Goal: Task Accomplishment & Management: Manage account settings

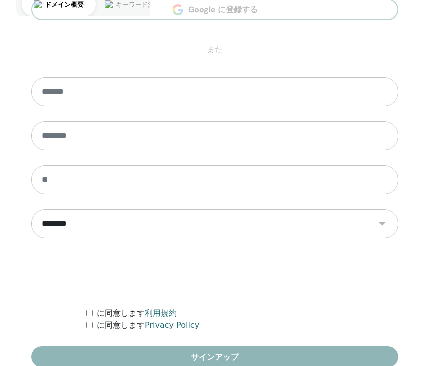
scroll to position [594, 0]
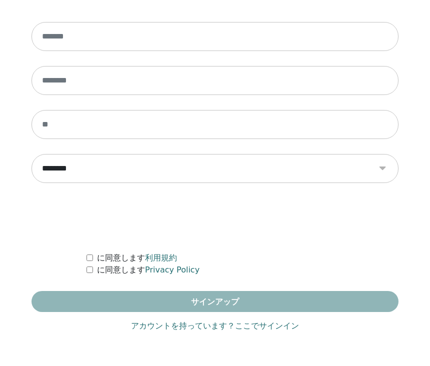
click at [192, 326] on link "アカウントを持っています？ここでサインイン" at bounding box center [215, 326] width 168 height 12
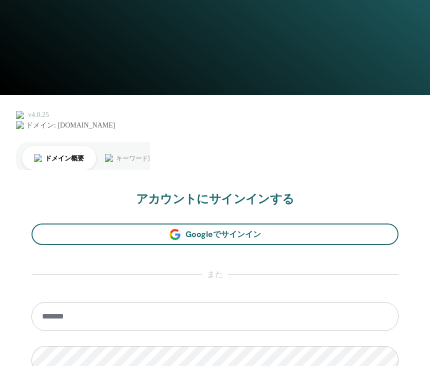
scroll to position [435, 0]
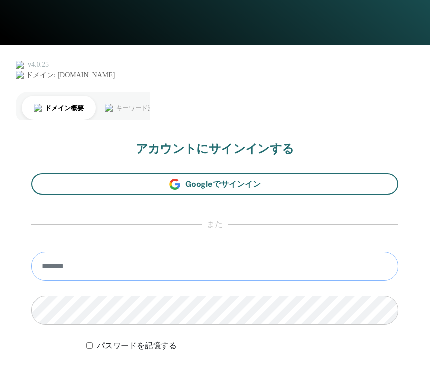
click at [161, 265] on input "email" at bounding box center [215, 266] width 367 height 29
type input "**********"
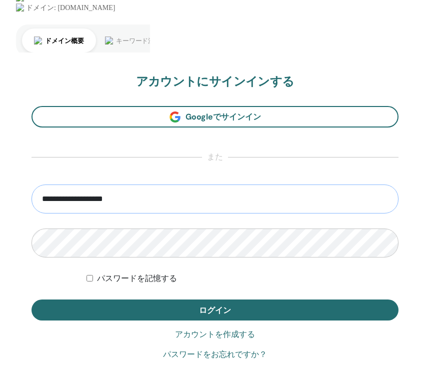
scroll to position [535, 0]
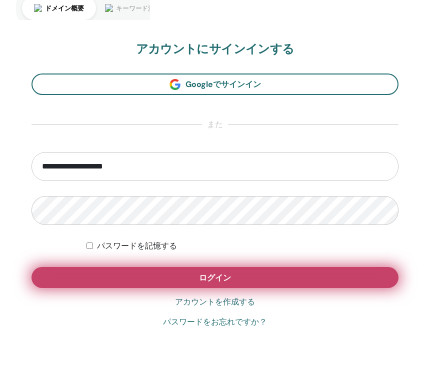
click at [164, 277] on button "ログイン" at bounding box center [215, 277] width 367 height 21
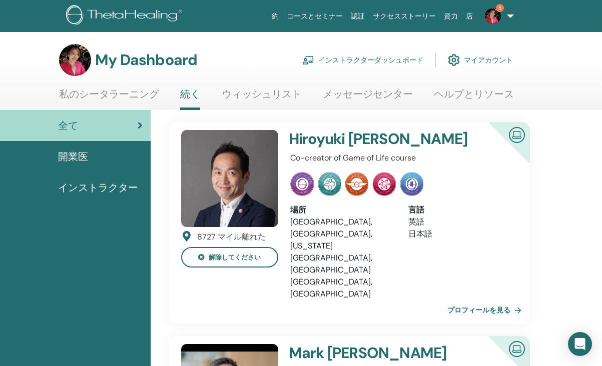
click at [430, 13] on img at bounding box center [493, 16] width 16 height 16
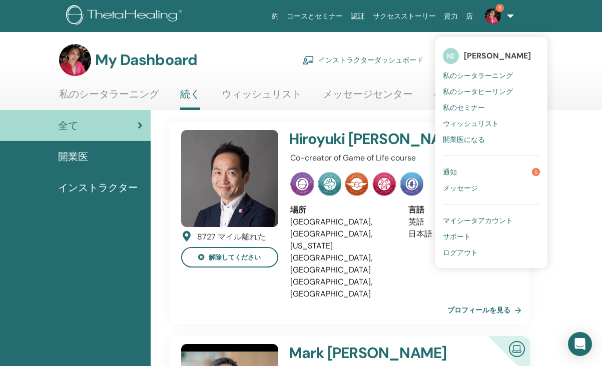
click at [430, 174] on link "通知 5" at bounding box center [491, 172] width 97 height 16
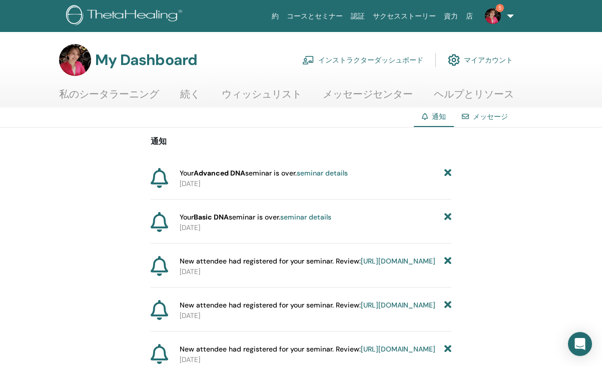
click at [495, 18] on img at bounding box center [493, 16] width 16 height 16
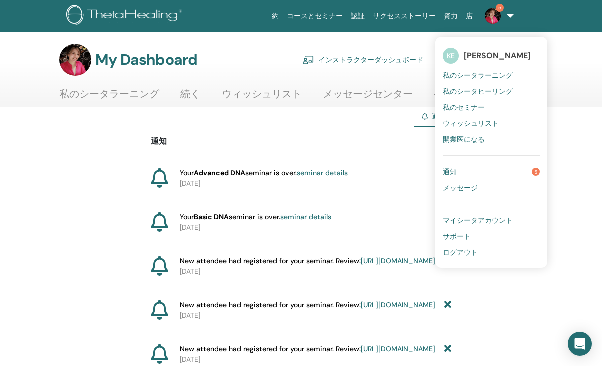
click at [136, 94] on link "私のシータラーニング" at bounding box center [109, 98] width 100 height 20
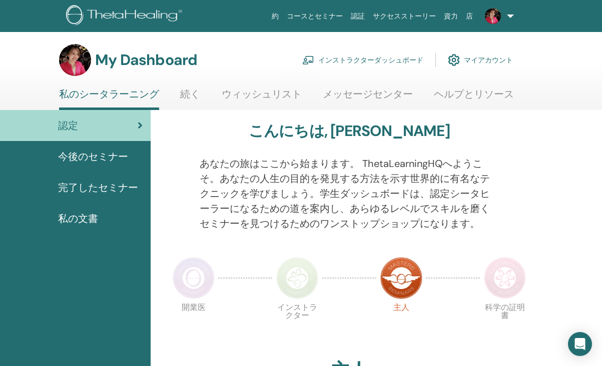
click at [352, 59] on link "インストラクターダッシュボード" at bounding box center [362, 60] width 121 height 22
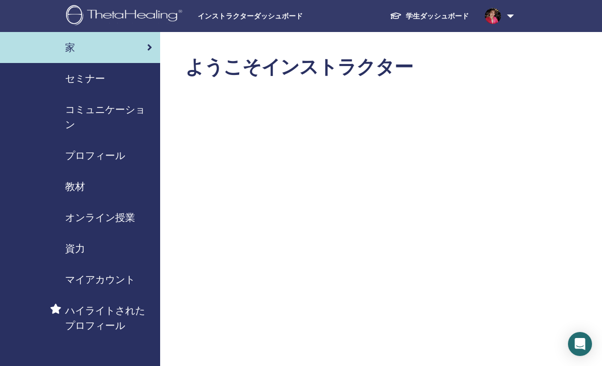
click at [135, 83] on div "セミナー" at bounding box center [80, 78] width 144 height 15
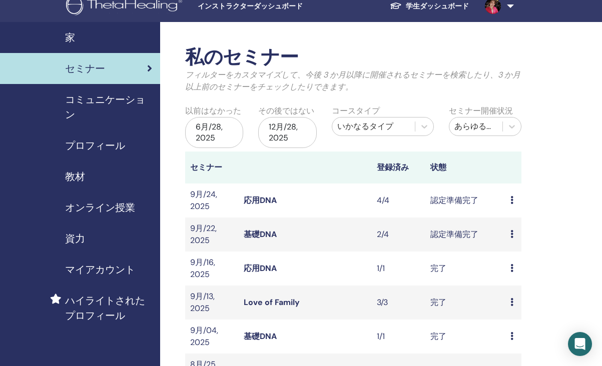
scroll to position [11, 0]
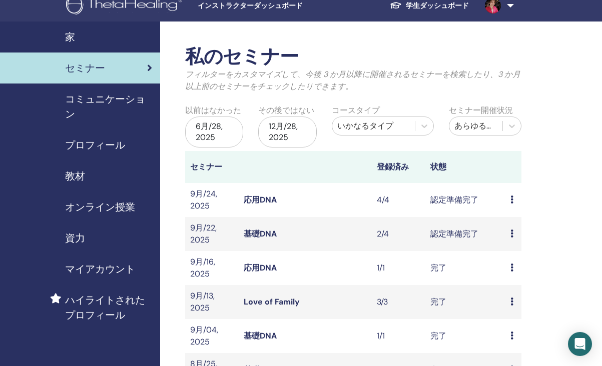
click at [512, 199] on icon at bounding box center [511, 200] width 3 height 8
click at [514, 238] on link "出席者" at bounding box center [515, 237] width 24 height 11
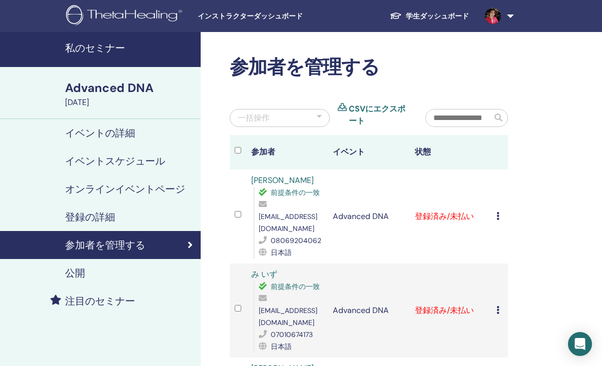
click at [497, 212] on icon at bounding box center [497, 216] width 3 height 8
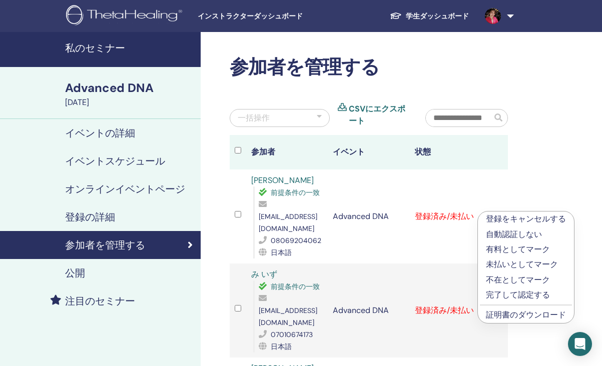
click at [514, 296] on p "完了して認定する" at bounding box center [526, 295] width 80 height 12
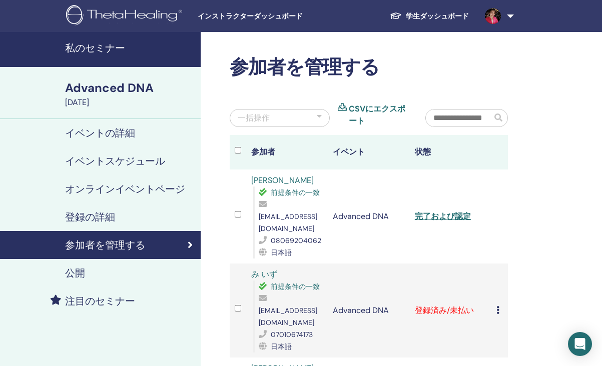
click at [501, 305] on div "登録をキャンセルする 自動認証しない 有料としてマーク 未払いとしてマーク 不在としてマーク 完了して認定する 証明書のダウンロード" at bounding box center [499, 311] width 7 height 12
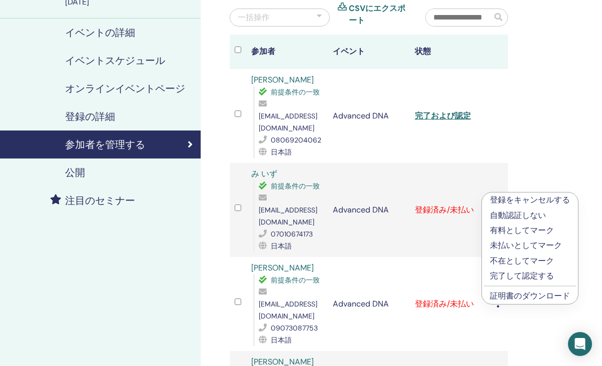
scroll to position [123, 0]
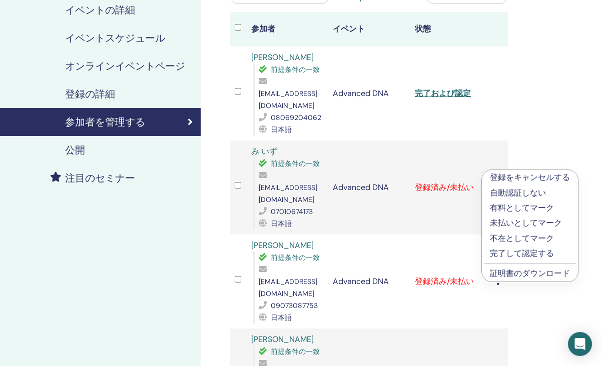
click at [525, 255] on p "完了して認定する" at bounding box center [530, 254] width 80 height 12
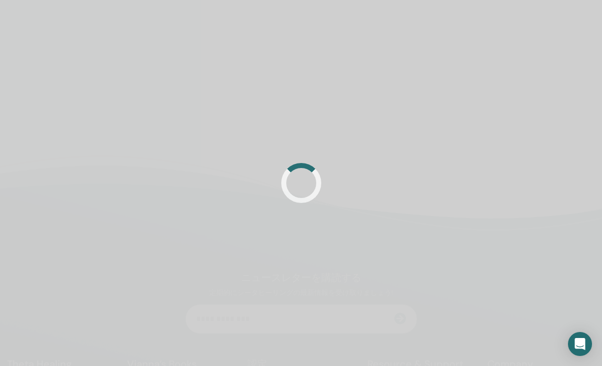
scroll to position [123, 0]
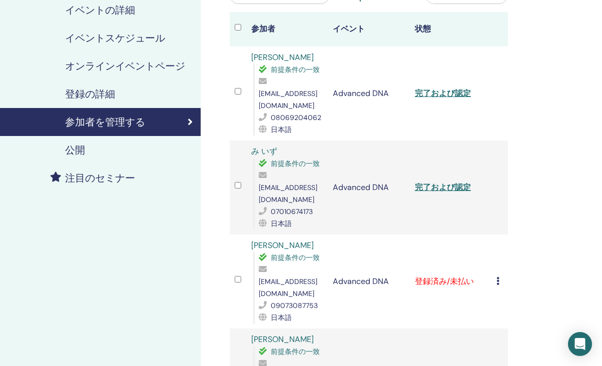
click at [497, 276] on div "登録をキャンセルする 自動認証しない 有料としてマーク 未払いとしてマーク 不在としてマーク 完了して認定する 証明書のダウンロード" at bounding box center [499, 282] width 7 height 12
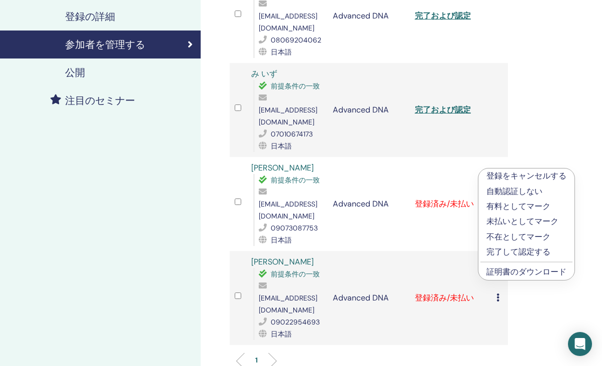
scroll to position [207, 0]
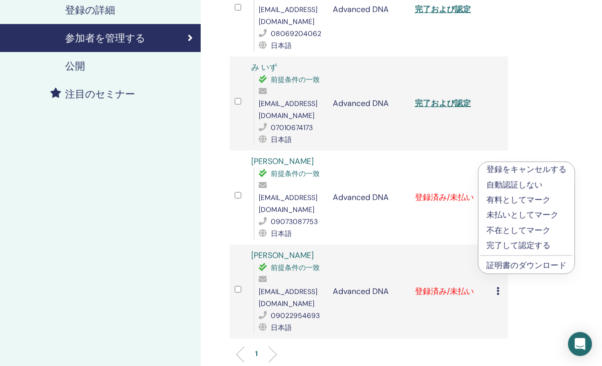
click at [500, 243] on p "完了して認定する" at bounding box center [526, 246] width 80 height 12
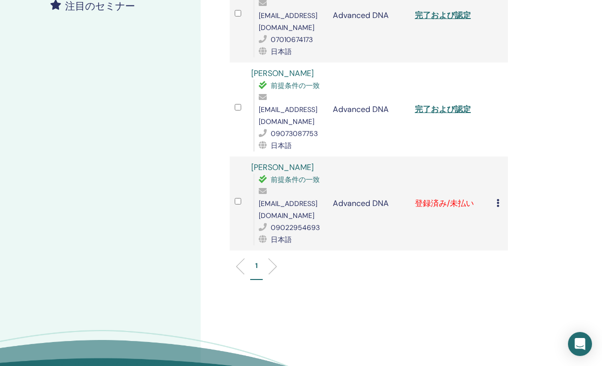
scroll to position [329, 0]
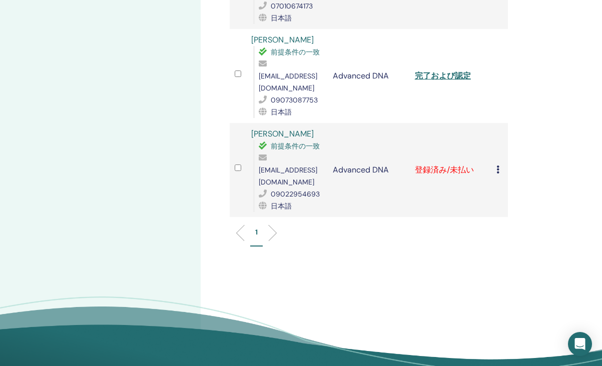
click at [495, 138] on td "登録をキャンセルする 自動認証しない 有料としてマーク 未払いとしてマーク 不在としてマーク 完了して認定する 証明書のダウンロード" at bounding box center [499, 170] width 17 height 94
click at [499, 166] on icon at bounding box center [497, 170] width 3 height 8
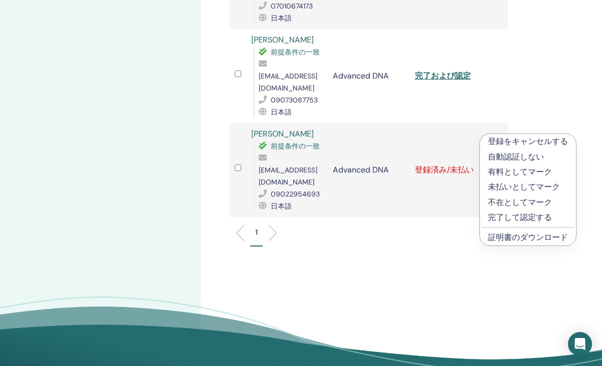
click at [505, 216] on p "完了して認定する" at bounding box center [528, 218] width 80 height 12
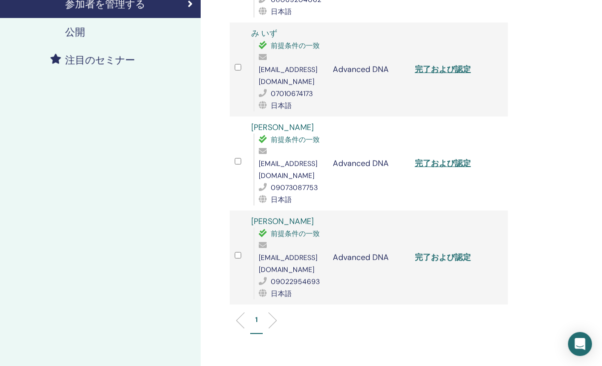
click at [445, 252] on link "完了および認定" at bounding box center [443, 257] width 56 height 11
click at [445, 158] on link "完了および認定" at bounding box center [443, 163] width 56 height 11
click at [441, 64] on link "完了および認定" at bounding box center [443, 69] width 56 height 11
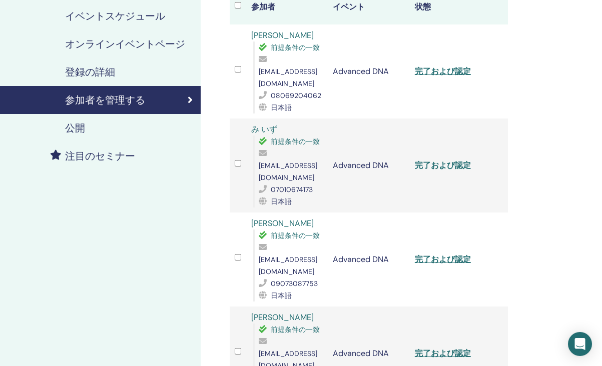
scroll to position [139, 0]
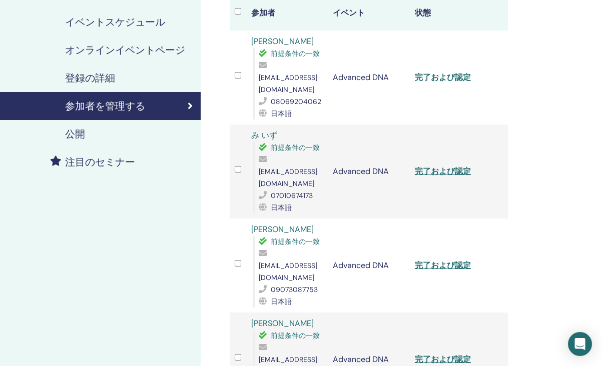
click at [437, 73] on link "完了および認定" at bounding box center [443, 77] width 56 height 11
